Goal: Task Accomplishment & Management: Use online tool/utility

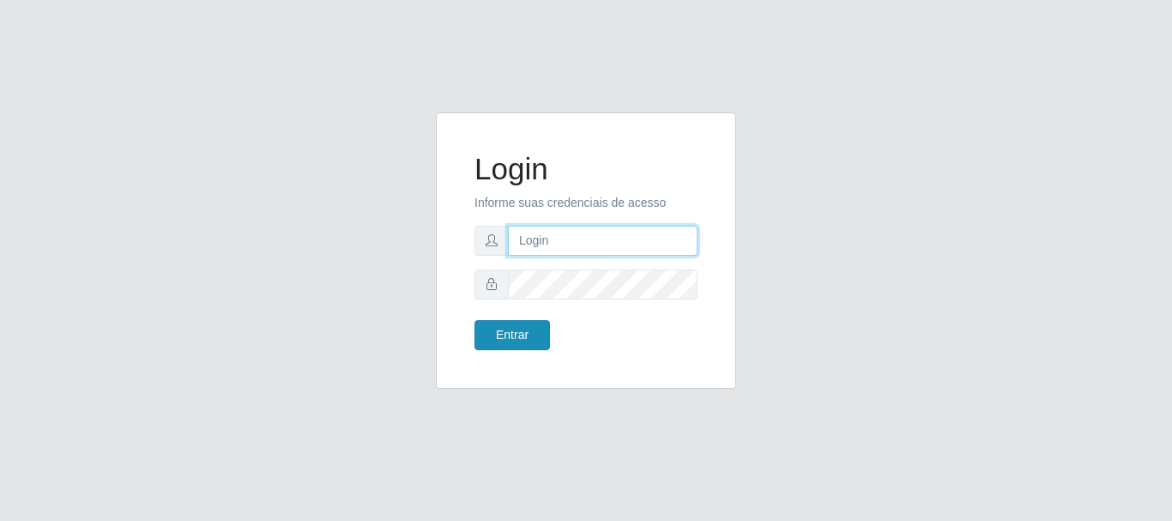
type input "elvis@casatudo"
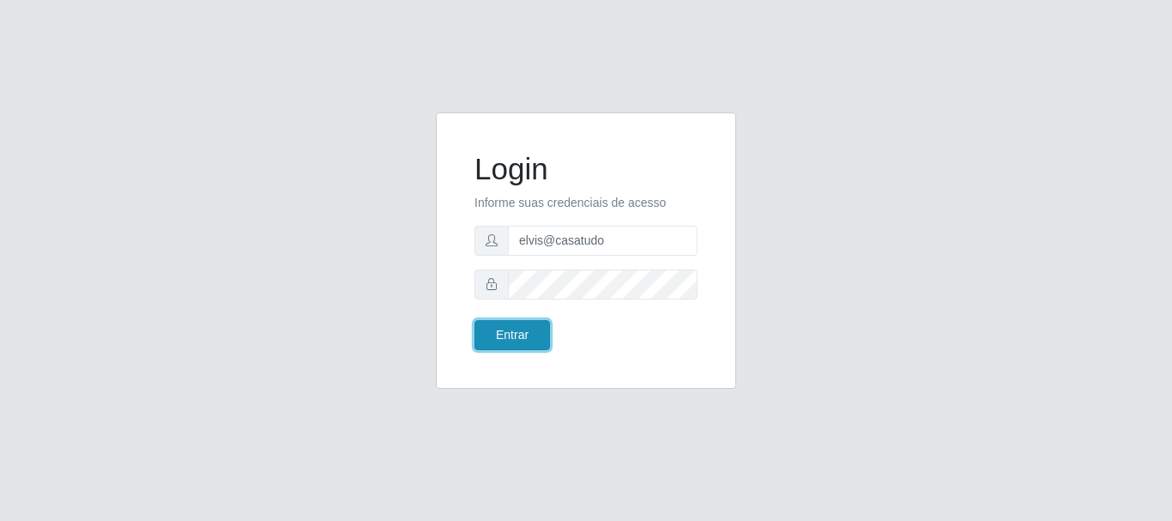
click at [516, 342] on button "Entrar" at bounding box center [513, 335] width 76 height 30
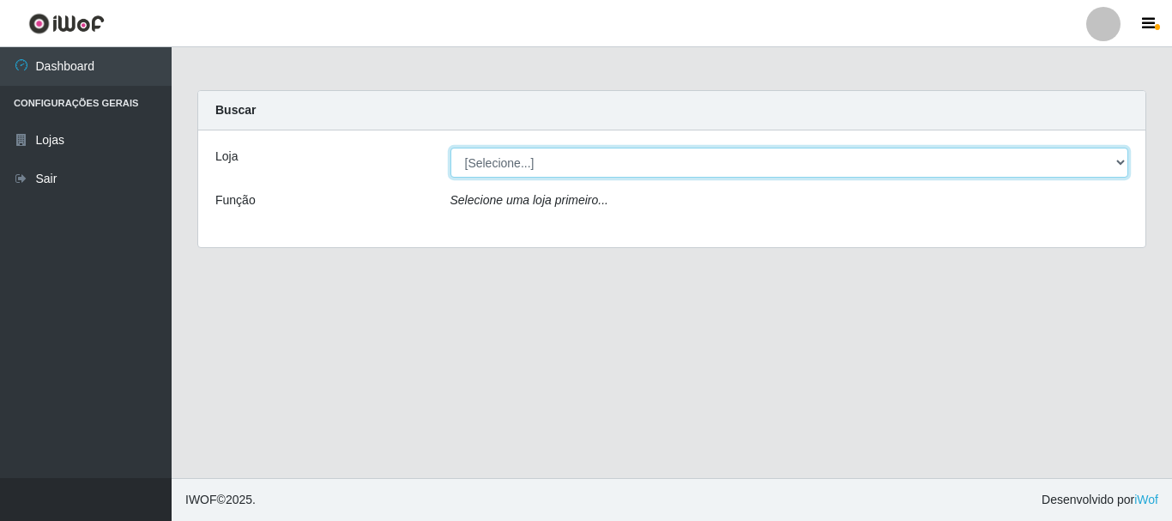
click at [522, 159] on select "[Selecione...] Casatudo BR" at bounding box center [790, 163] width 679 height 30
select select "197"
click at [451, 148] on select "[Selecione...] Casatudo BR" at bounding box center [790, 163] width 679 height 30
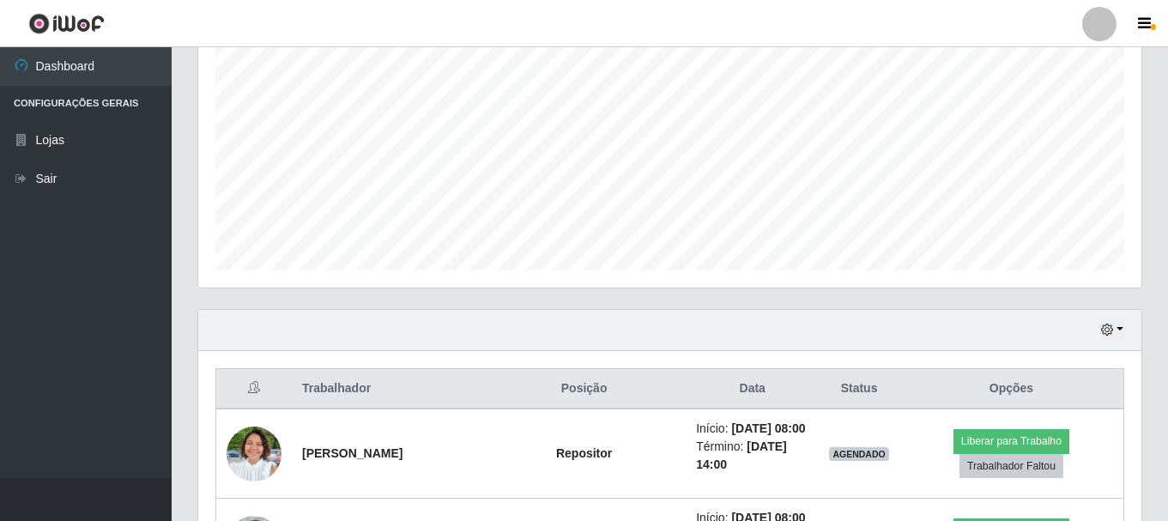
scroll to position [601, 0]
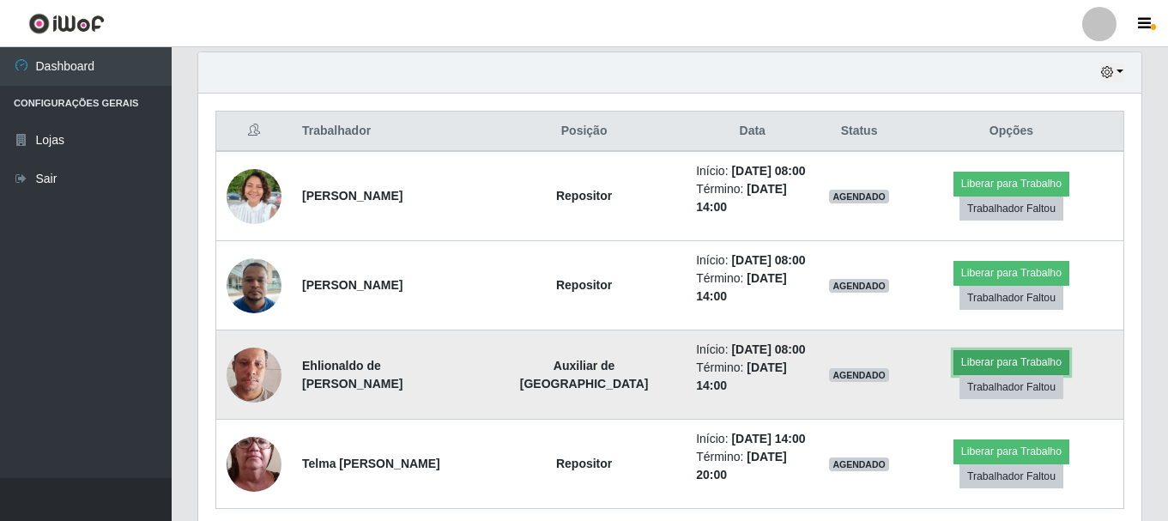
click at [962, 350] on button "Liberar para Trabalho" at bounding box center [1012, 362] width 116 height 24
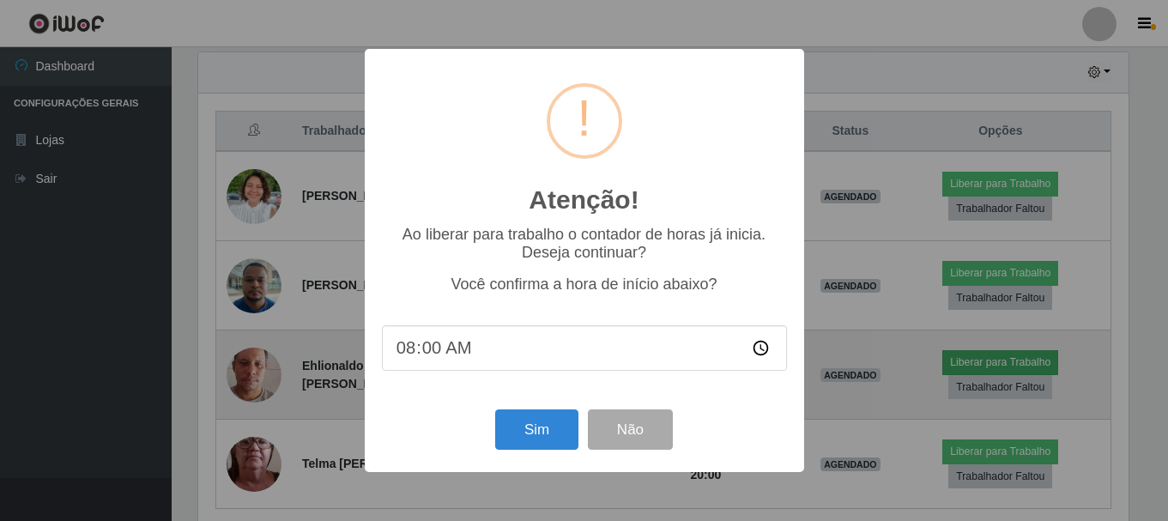
scroll to position [356, 935]
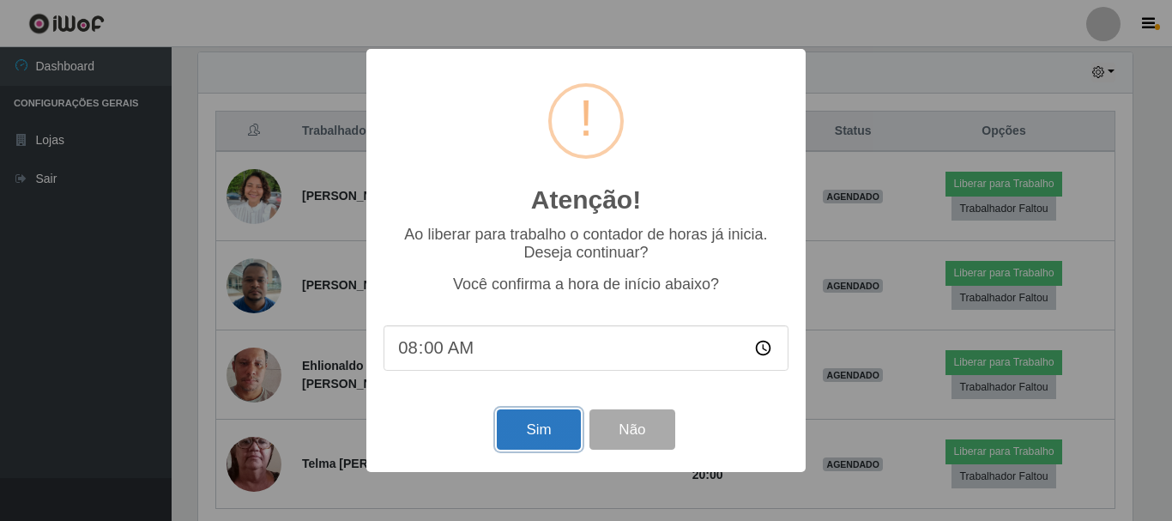
click at [572, 441] on button "Sim" at bounding box center [538, 429] width 83 height 40
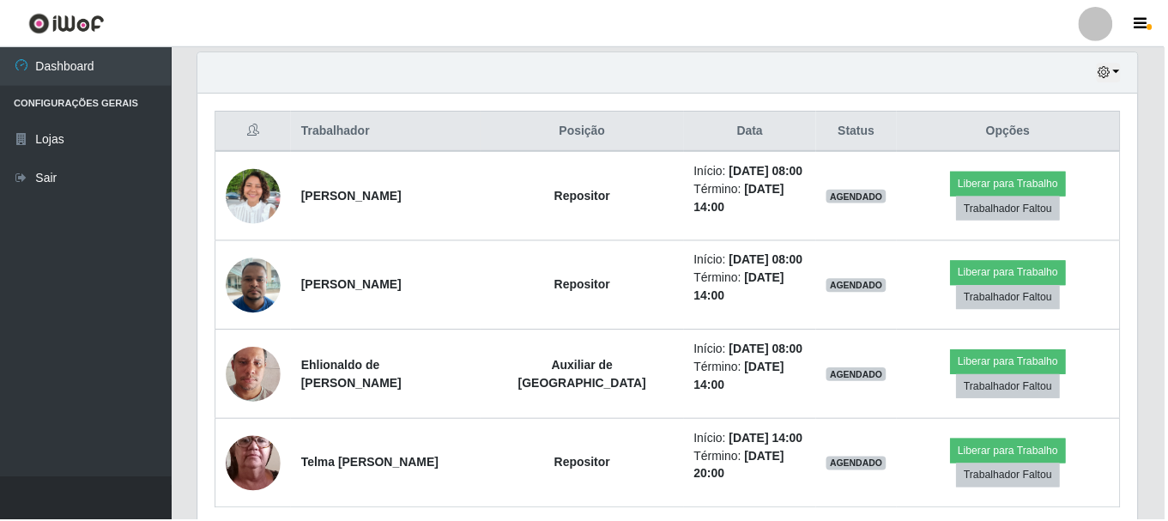
scroll to position [313, 0]
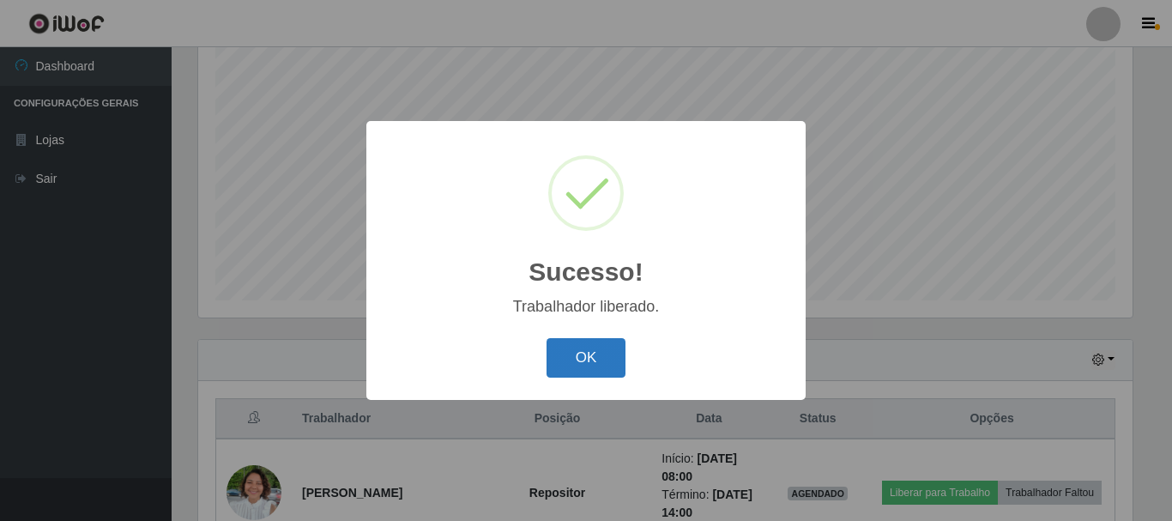
click at [594, 367] on button "OK" at bounding box center [587, 358] width 80 height 40
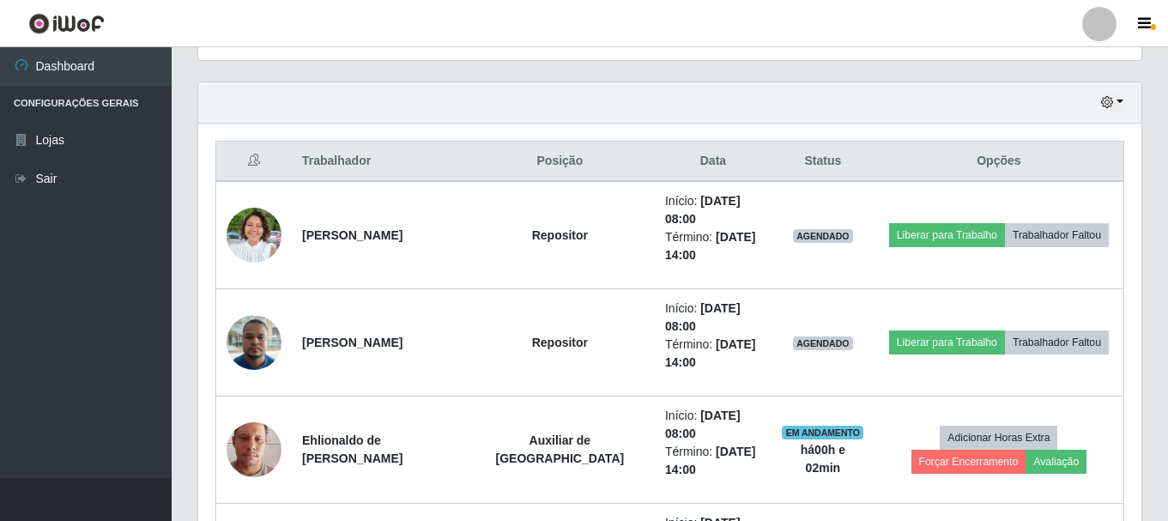
scroll to position [657, 0]
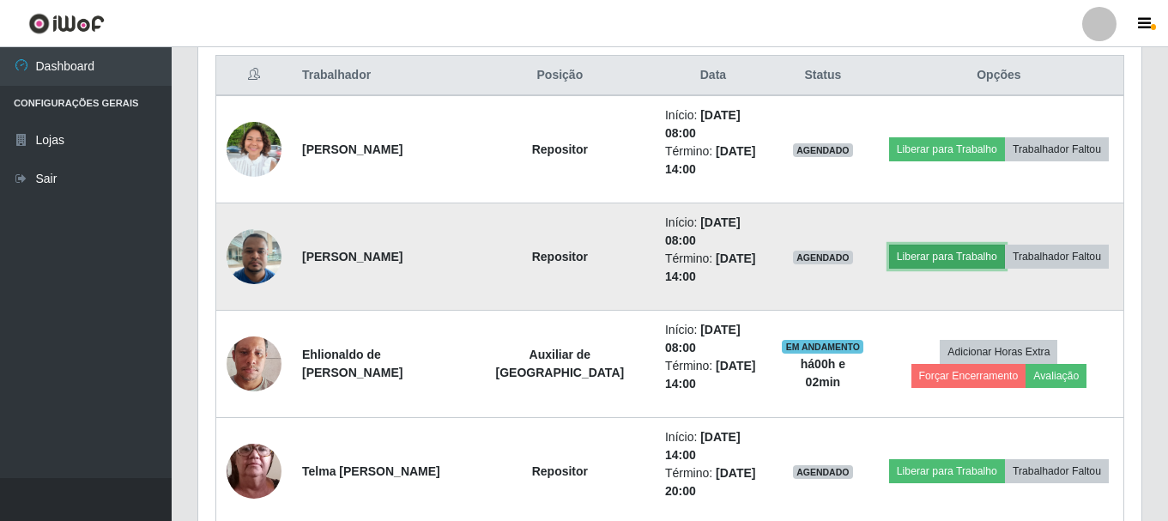
click at [945, 261] on button "Liberar para Trabalho" at bounding box center [947, 257] width 116 height 24
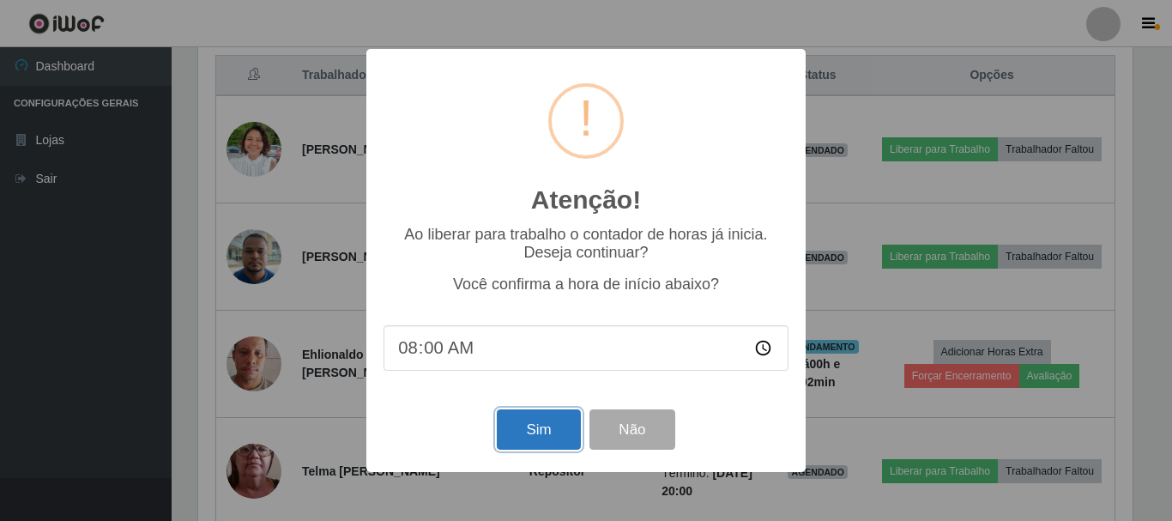
click at [532, 433] on button "Sim" at bounding box center [538, 429] width 83 height 40
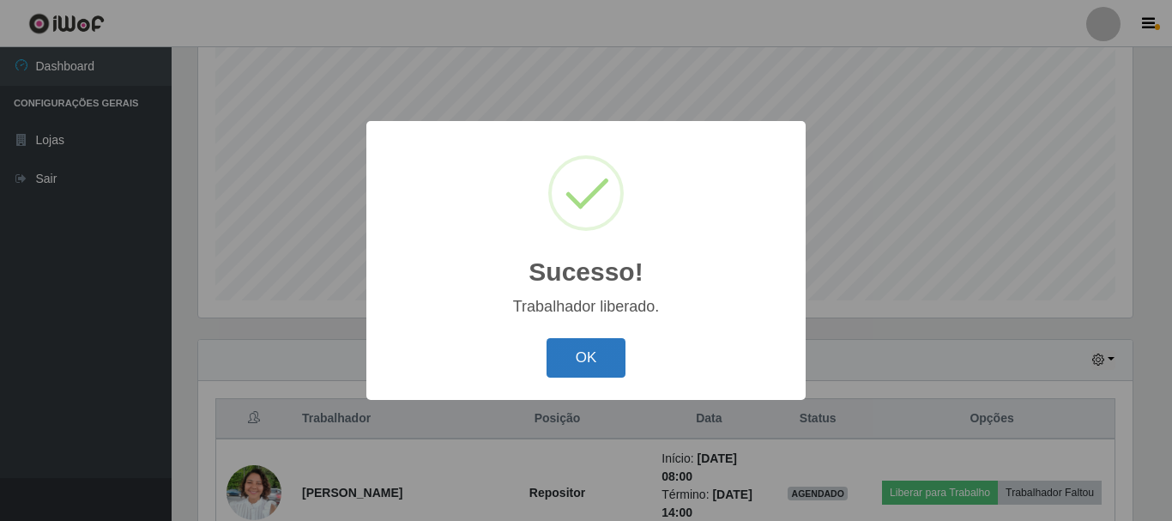
click at [586, 369] on button "OK" at bounding box center [587, 358] width 80 height 40
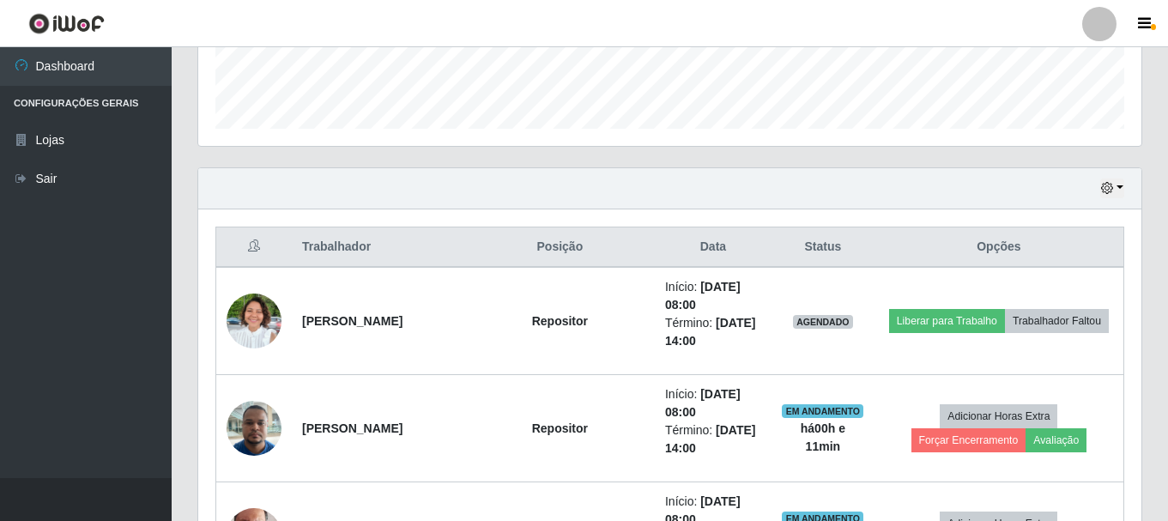
scroll to position [571, 0]
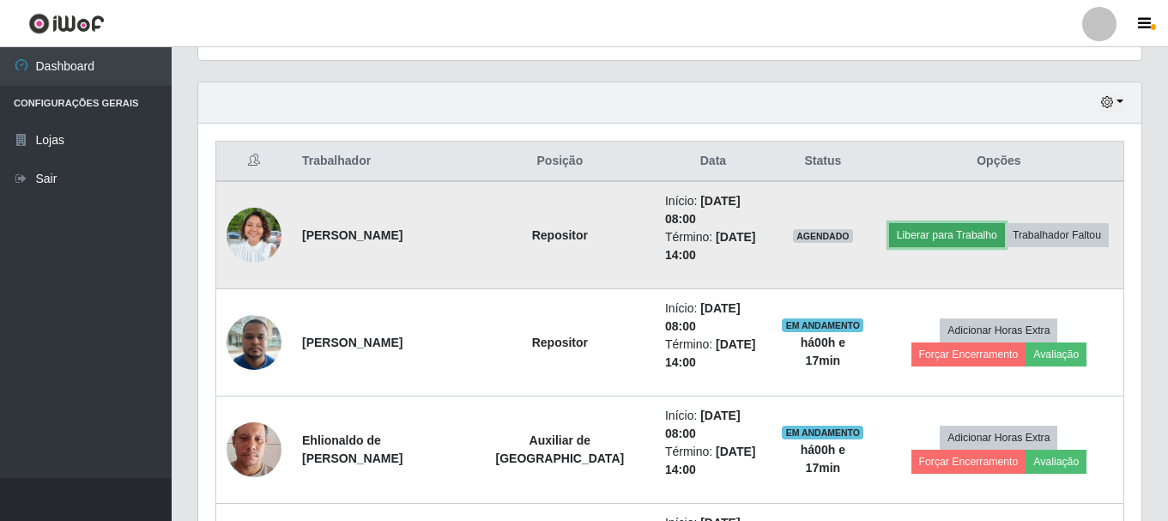
click at [924, 233] on button "Liberar para Trabalho" at bounding box center [947, 235] width 116 height 24
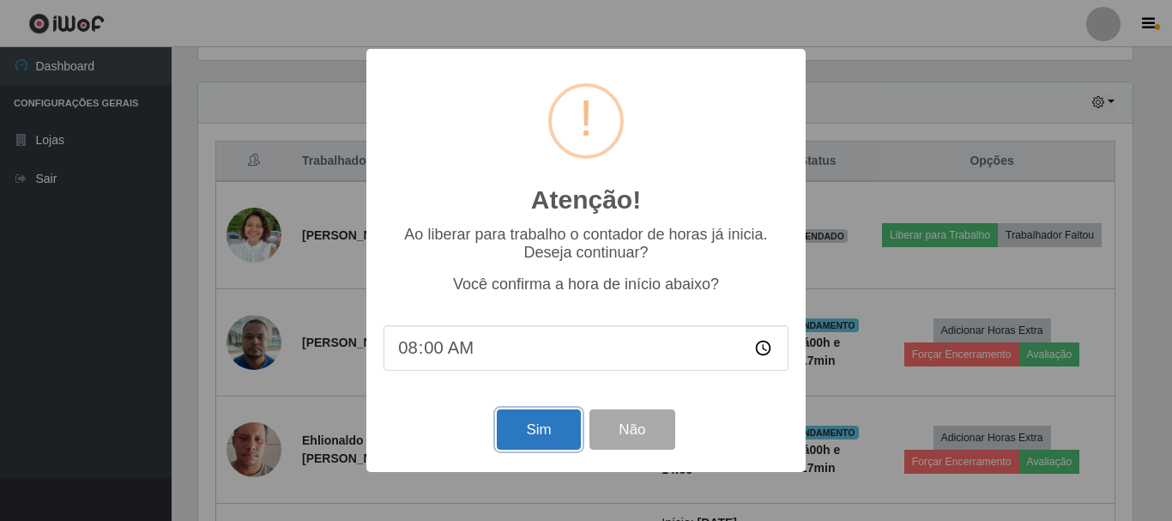
click at [549, 432] on button "Sim" at bounding box center [538, 429] width 83 height 40
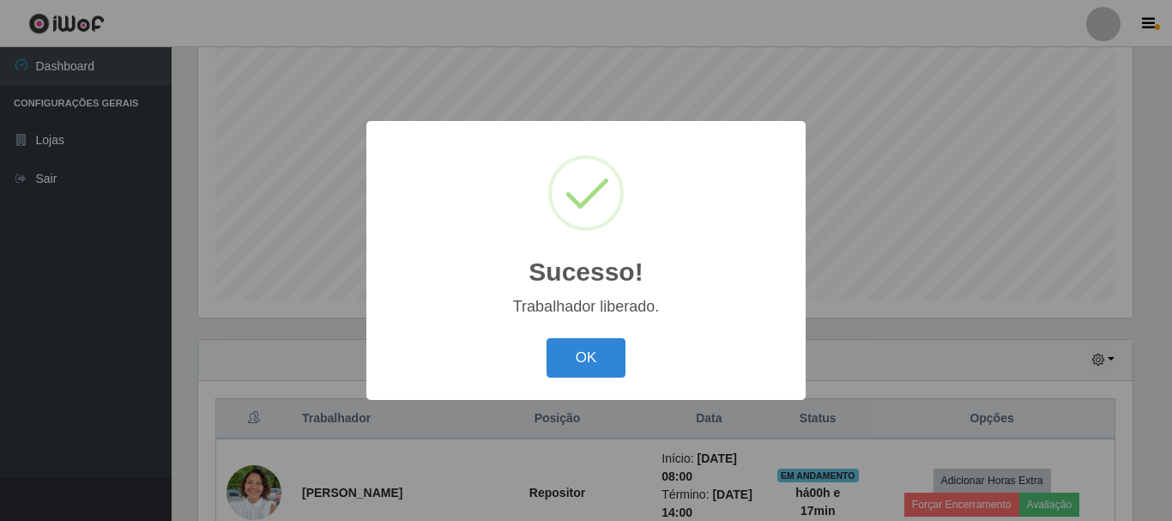
click at [547, 338] on button "OK" at bounding box center [587, 358] width 80 height 40
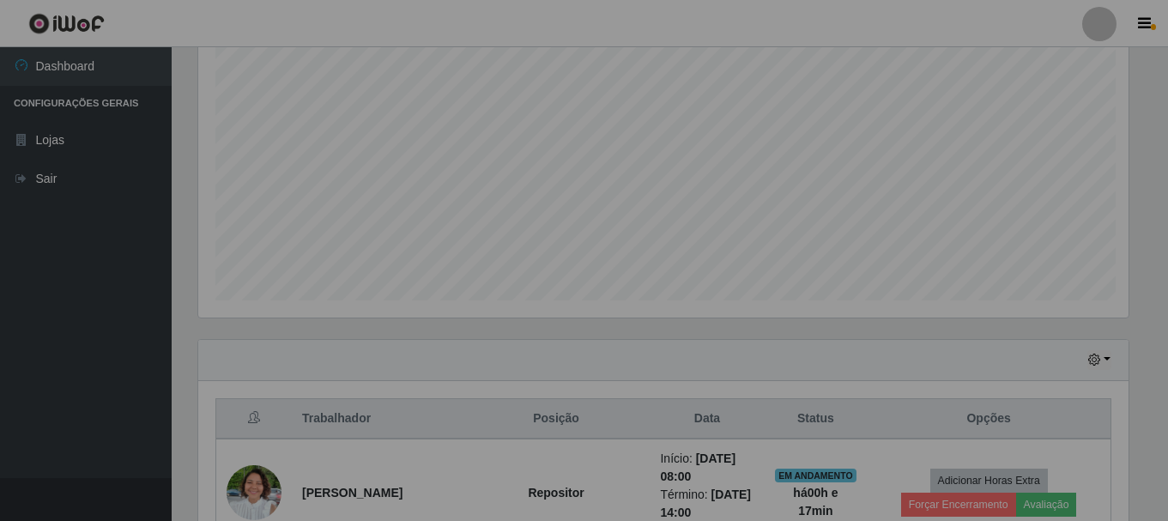
scroll to position [356, 943]
